Goal: Ask a question

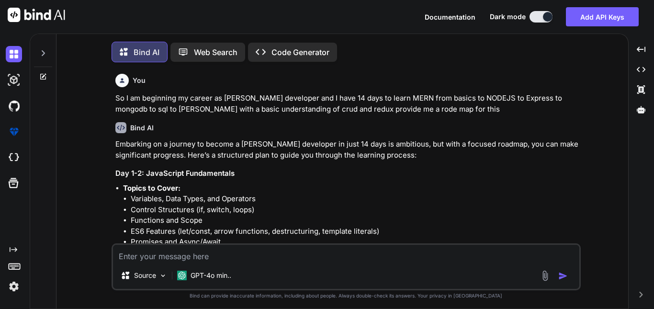
scroll to position [5, 0]
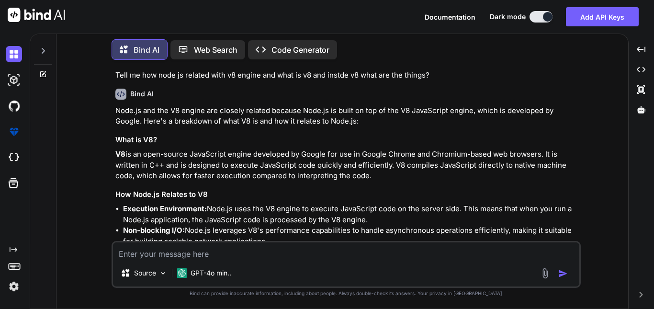
type textarea "x"
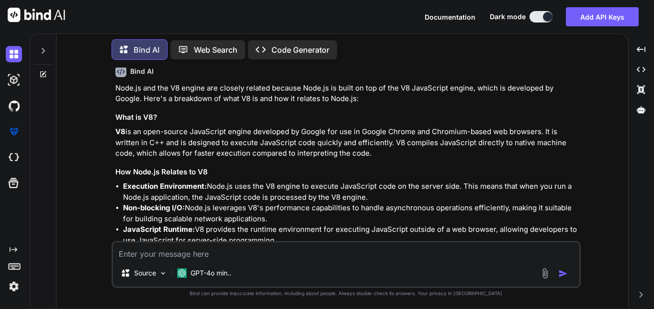
scroll to position [2779, 0]
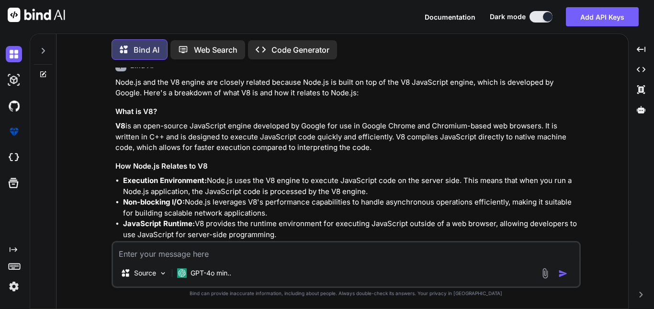
type textarea "I have my business domain vaishagri how can i link it to other sites like [DOMA…"
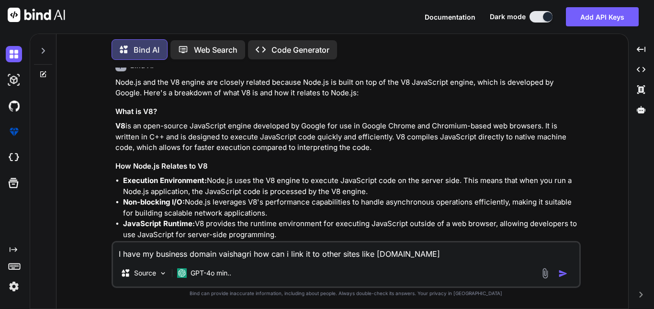
type textarea "x"
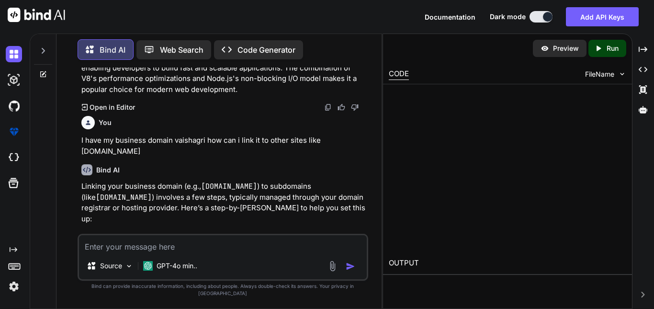
scroll to position [3637, 0]
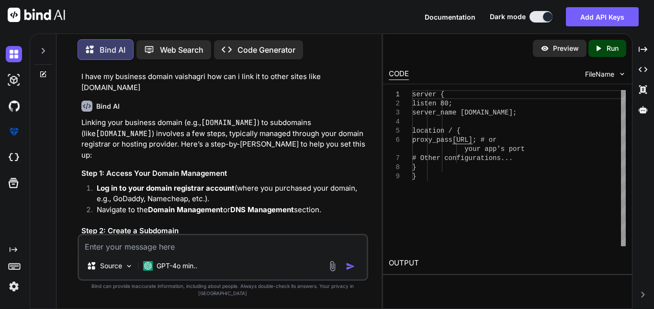
type textarea "x"
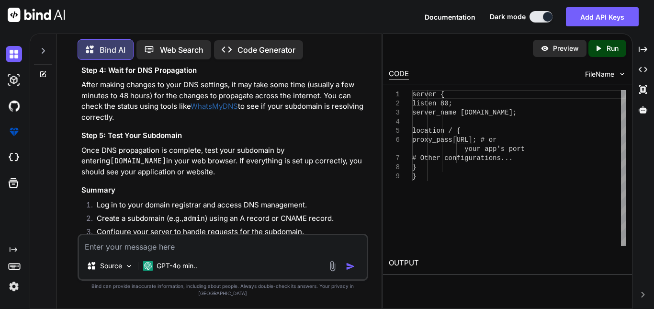
scroll to position [4180, 0]
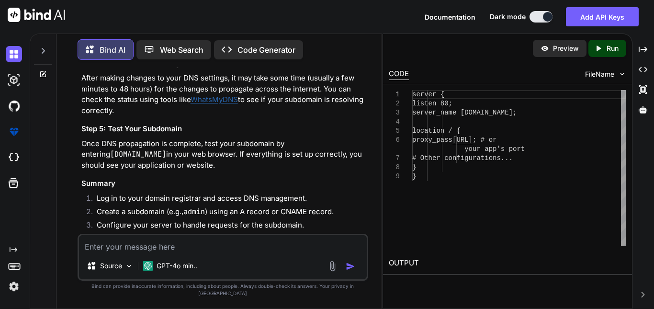
click at [146, 252] on textarea at bounding box center [223, 243] width 288 height 17
type textarea "I am using hostinger and googlesites"
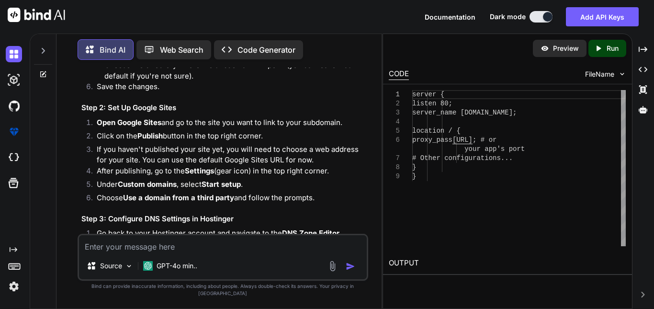
scroll to position [4595, 0]
drag, startPoint x: 106, startPoint y: 112, endPoint x: 229, endPoint y: 116, distance: 122.6
click at [229, 61] on li "Enter admin as the subdomain name." at bounding box center [235, 55] width 262 height 11
click at [211, 82] on li "Choose the directory where the subdomain will point (you can leave it as defaul…" at bounding box center [235, 71] width 262 height 22
